Goal: Transaction & Acquisition: Purchase product/service

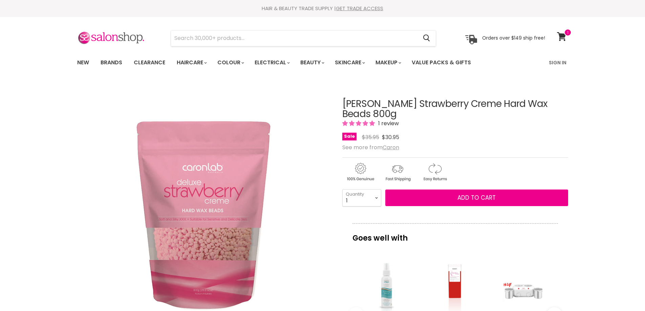
click at [234, 43] on input "Search" at bounding box center [294, 38] width 247 height 16
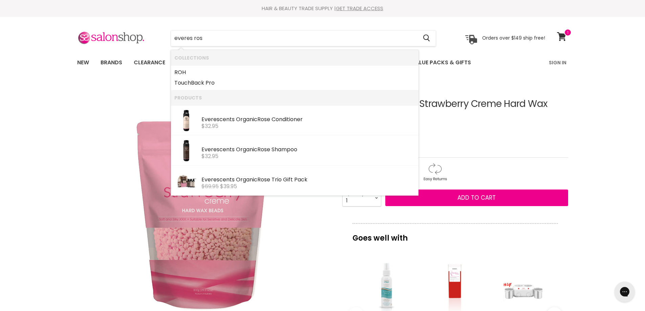
type input "everes rose"
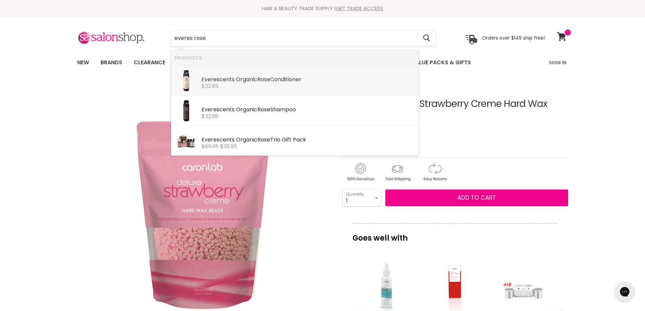
click at [256, 84] on div "$32.95" at bounding box center [308, 86] width 214 height 6
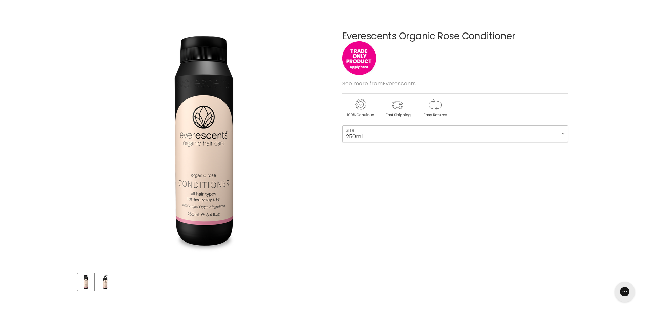
click at [565, 133] on select "250ml 1L" at bounding box center [455, 133] width 226 height 17
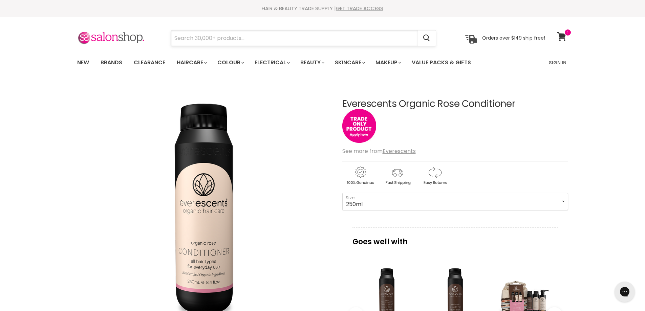
click at [308, 41] on input "Search" at bounding box center [294, 38] width 247 height 16
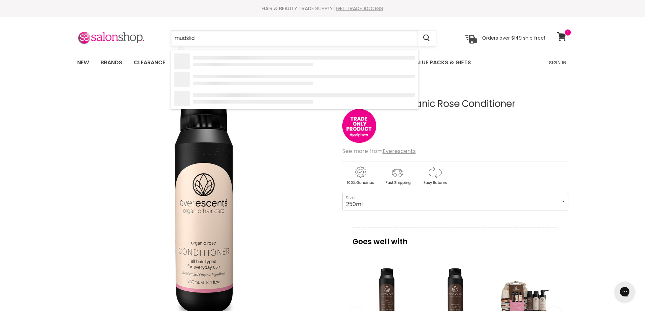
type input "mudslide"
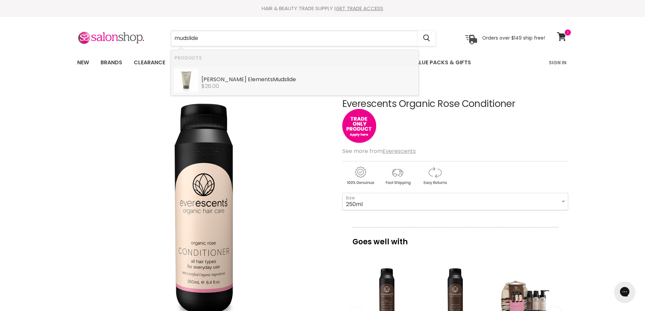
click at [219, 83] on div "De Lorenzo Elements Mudslide" at bounding box center [308, 80] width 214 height 7
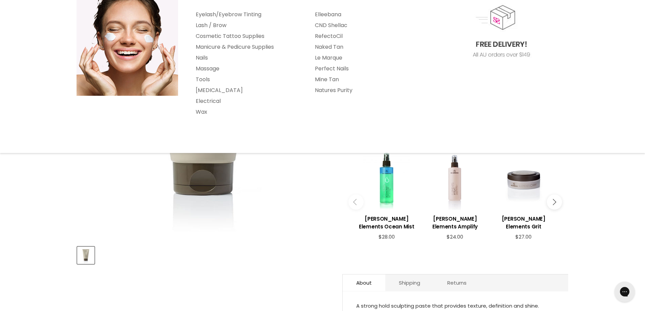
scroll to position [135, 0]
